Goal: Task Accomplishment & Management: Manage account settings

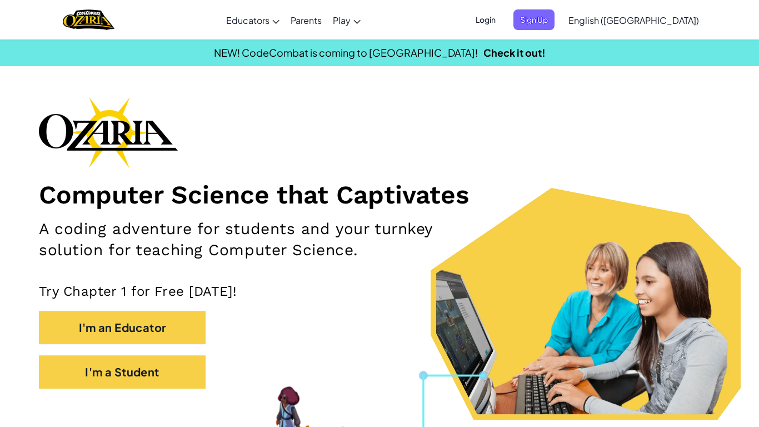
click at [502, 21] on span "Login" at bounding box center [485, 19] width 33 height 21
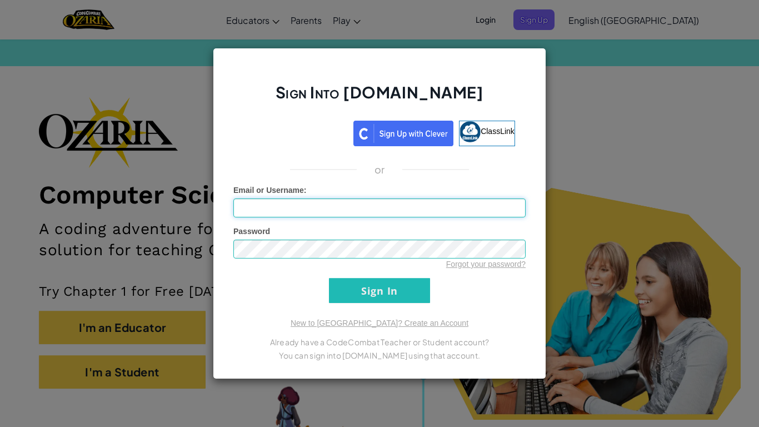
click at [374, 202] on input "Email or Username :" at bounding box center [379, 207] width 292 height 19
type input "[EMAIL_ADDRESS][DOMAIN_NAME]"
click at [358, 291] on input "Sign In" at bounding box center [379, 290] width 101 height 25
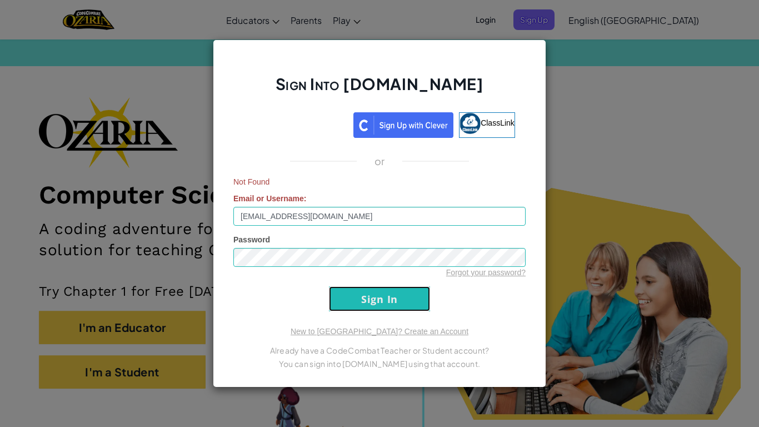
click at [342, 295] on input "Sign In" at bounding box center [379, 298] width 101 height 25
drag, startPoint x: 359, startPoint y: 222, endPoint x: 169, endPoint y: 223, distance: 190.0
click at [169, 223] on div "Sign Into [DOMAIN_NAME] ClassLink or Not Found Email or Username : [EMAIL_ADDRE…" at bounding box center [379, 213] width 759 height 427
click at [128, 259] on div "Sign Into [DOMAIN_NAME] ClassLink or Not Found Email or Username : Password For…" at bounding box center [379, 213] width 759 height 427
click at [294, 234] on div "Password Forgot your password?" at bounding box center [379, 256] width 292 height 44
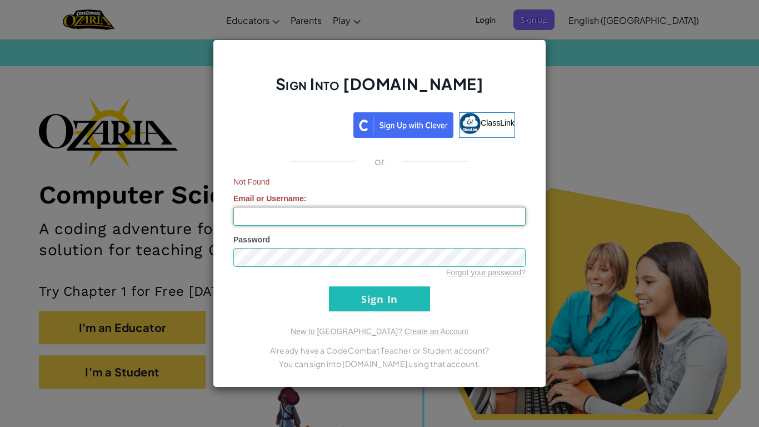
click at [279, 214] on input "Email or Username :" at bounding box center [379, 216] width 292 height 19
click at [368, 306] on input "Sign In" at bounding box center [379, 298] width 101 height 25
click at [263, 215] on input "xkellt15" at bounding box center [379, 216] width 292 height 19
type input "xkellt115"
click at [339, 294] on input "Sign In" at bounding box center [379, 298] width 101 height 25
